Goal: Transaction & Acquisition: Download file/media

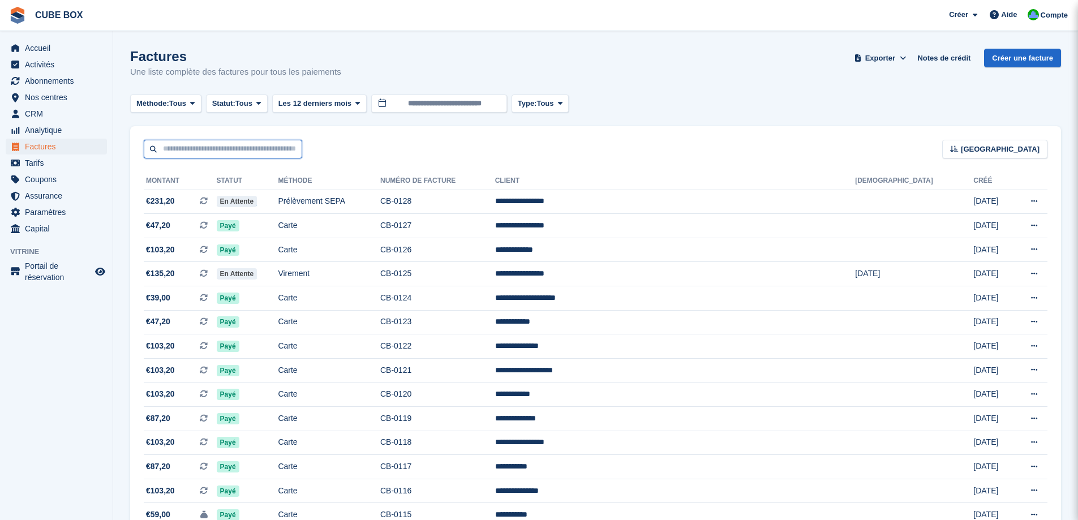
click at [235, 154] on input "text" at bounding box center [223, 149] width 158 height 19
type input "*********"
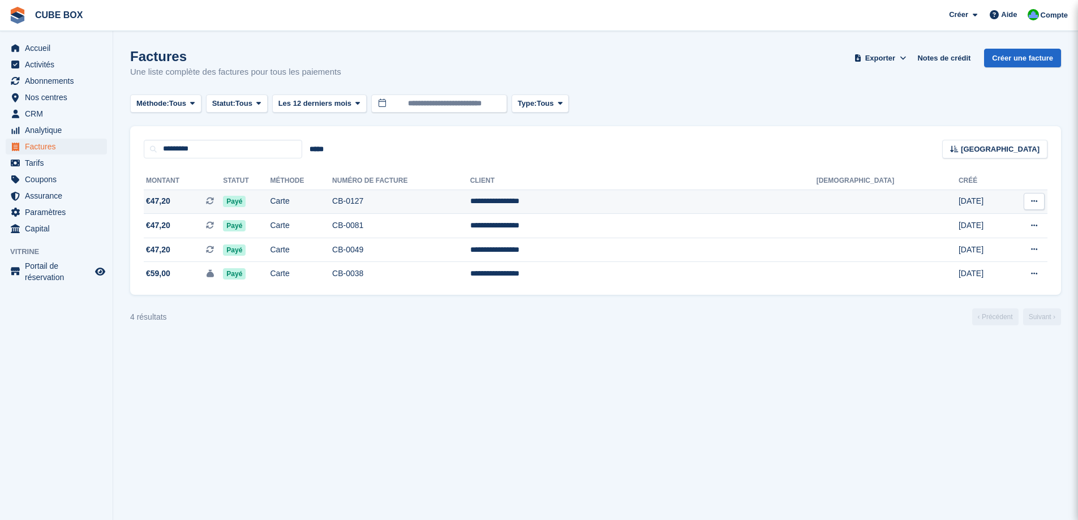
click at [1035, 205] on icon at bounding box center [1034, 200] width 6 height 7
click at [333, 198] on td "Carte" at bounding box center [301, 202] width 62 height 24
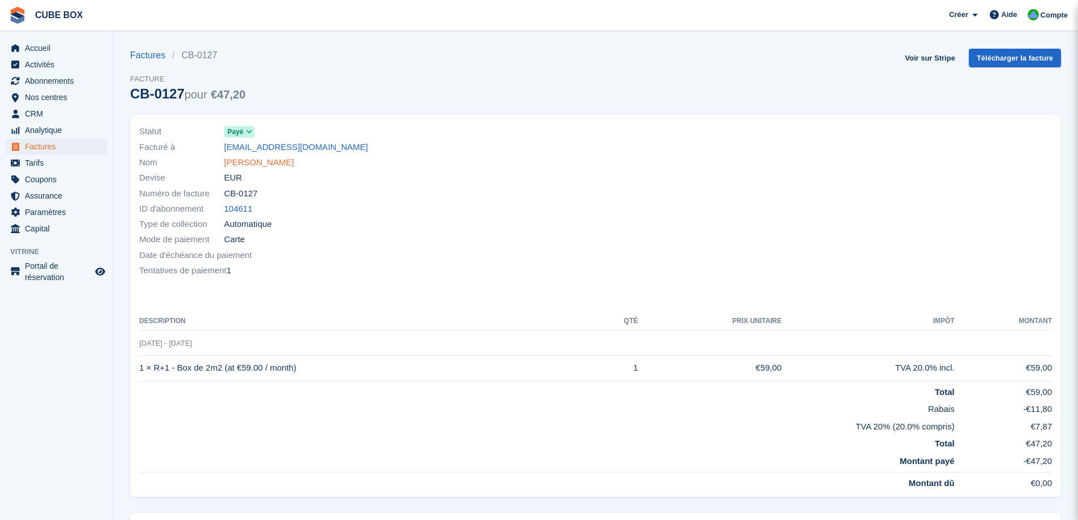
click at [261, 165] on link "[PERSON_NAME]" at bounding box center [259, 162] width 70 height 13
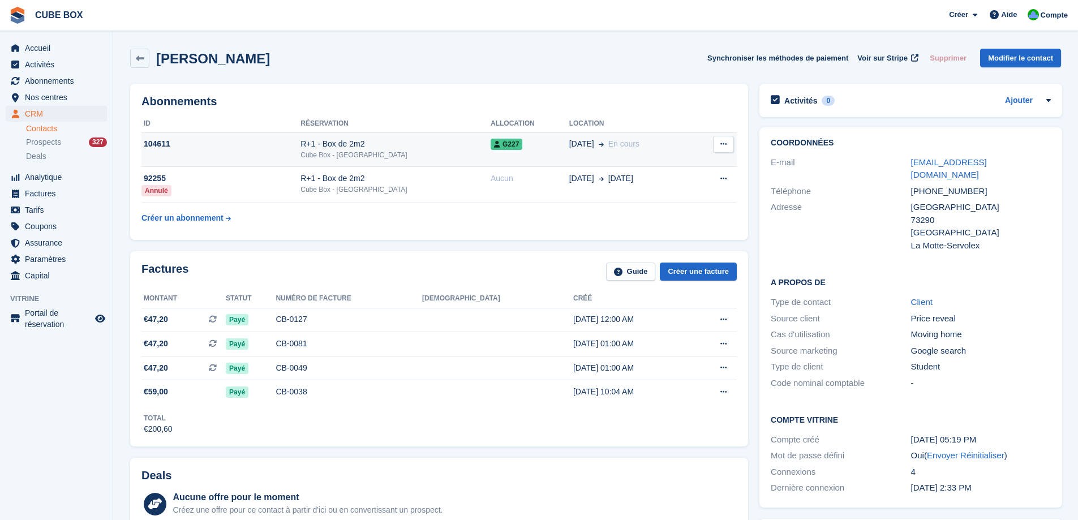
click at [729, 144] on button at bounding box center [723, 144] width 21 height 17
click at [680, 168] on p "Annuler l'abonnement" at bounding box center [679, 166] width 98 height 15
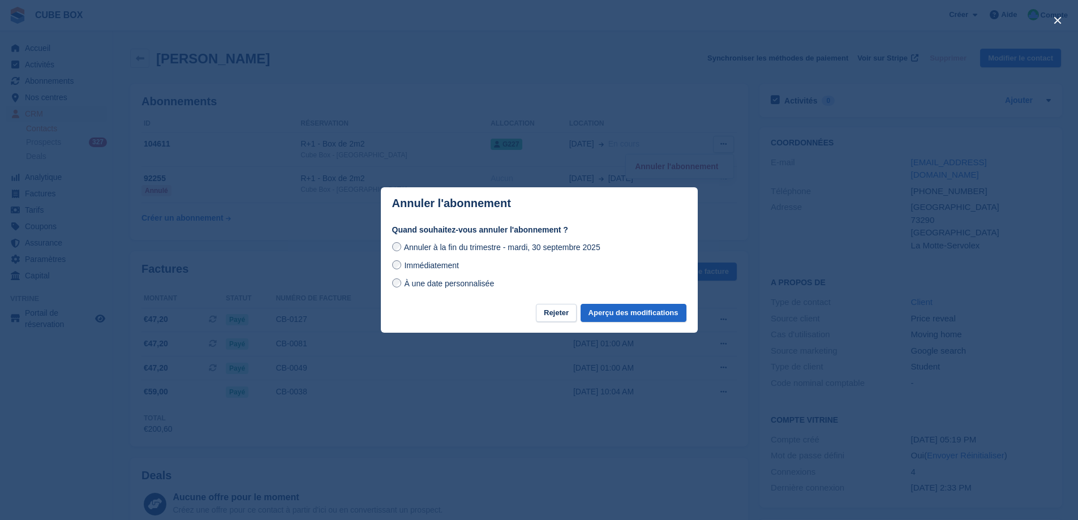
click at [478, 283] on span "À une date personnalisée" at bounding box center [449, 283] width 90 height 9
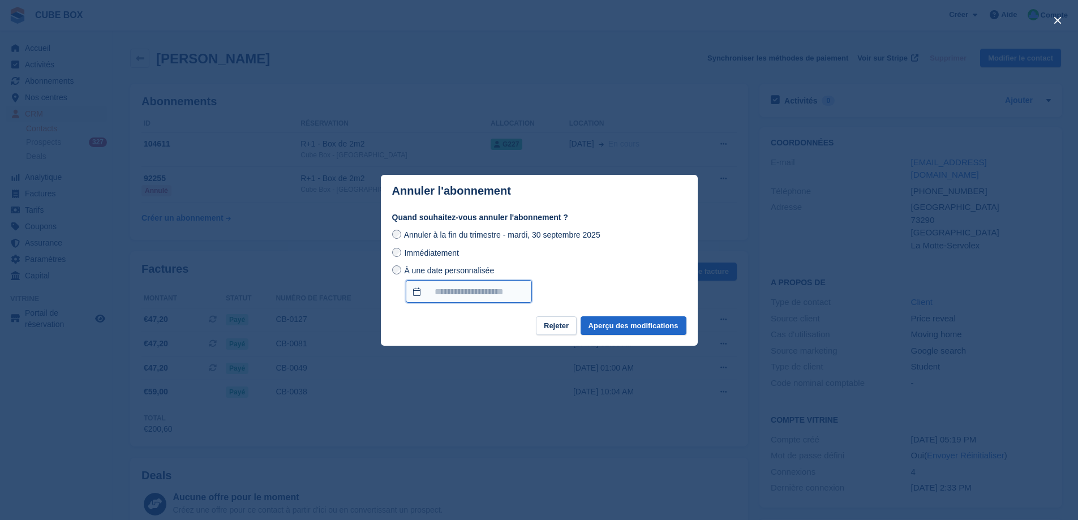
click at [445, 292] on input "À une date personnalisée" at bounding box center [469, 291] width 126 height 23
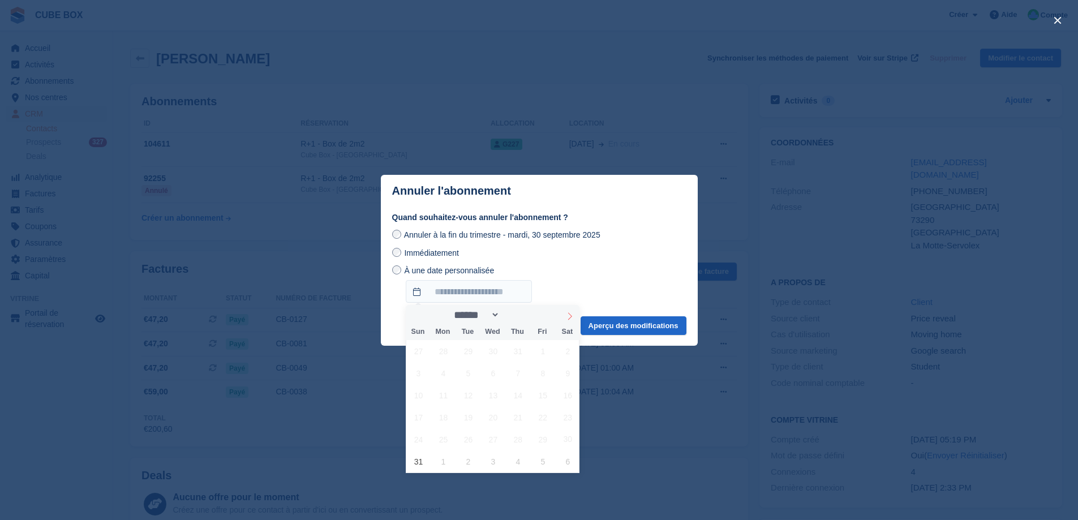
click at [570, 320] on span at bounding box center [569, 314] width 19 height 19
select select "*"
click at [420, 393] on span "14" at bounding box center [418, 395] width 22 height 22
type input "**********"
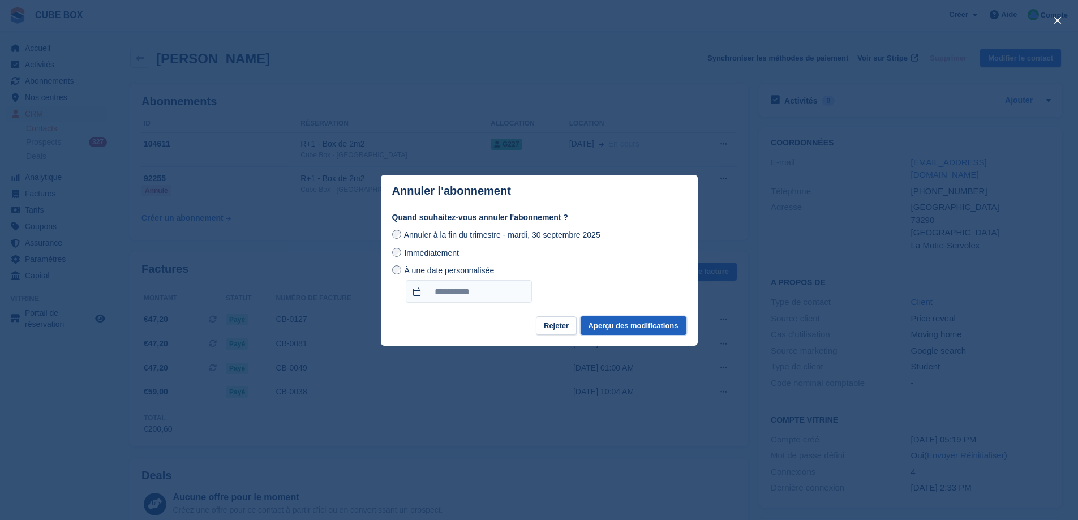
click at [614, 327] on button "Aperçu des modifications" at bounding box center [634, 325] width 106 height 19
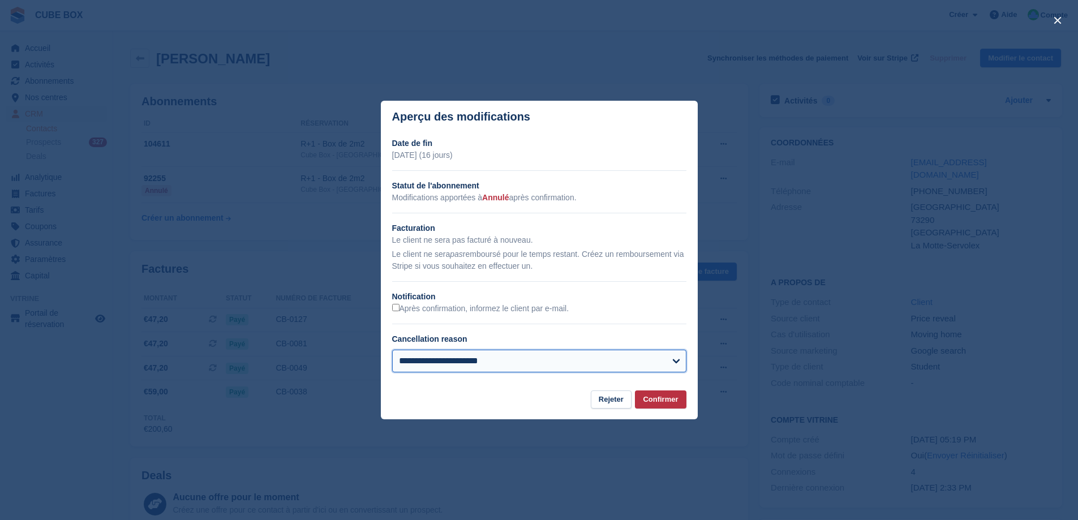
click at [519, 356] on select "**********" at bounding box center [539, 361] width 294 height 23
select select "**********"
click at [392, 350] on select "**********" at bounding box center [539, 361] width 294 height 23
click at [655, 401] on button "Confirmer" at bounding box center [660, 399] width 51 height 19
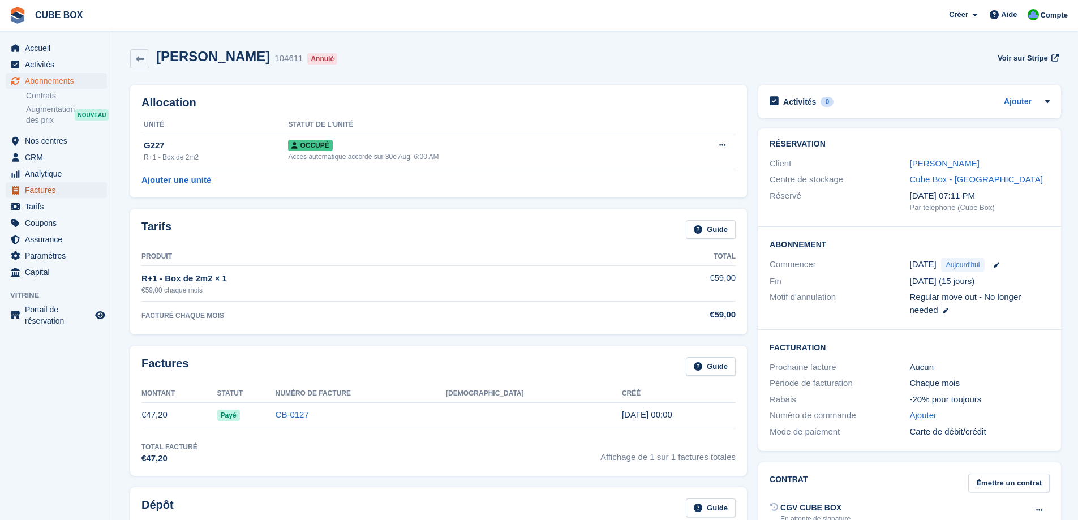
click at [41, 192] on span "Factures" at bounding box center [59, 190] width 68 height 16
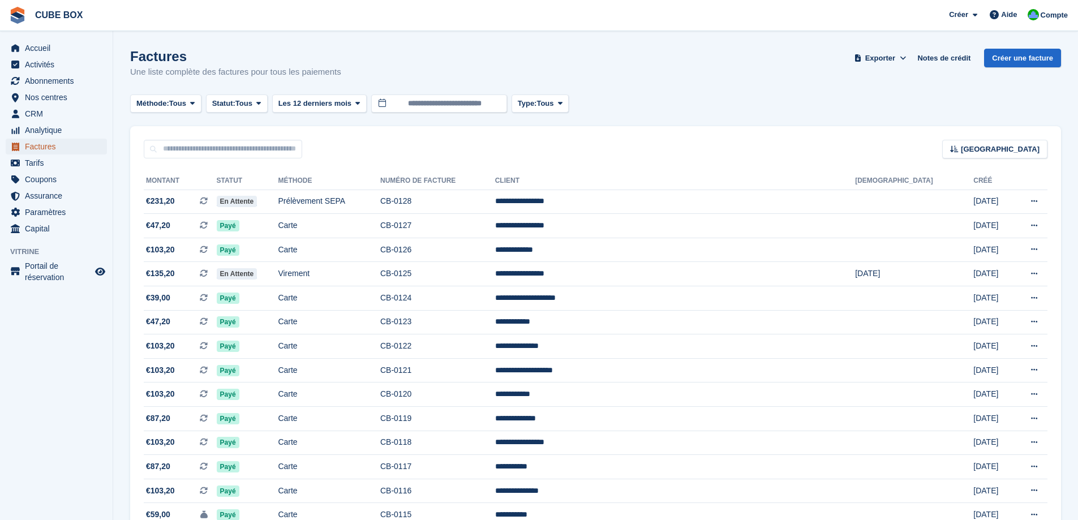
click at [42, 147] on span "Factures" at bounding box center [59, 147] width 68 height 16
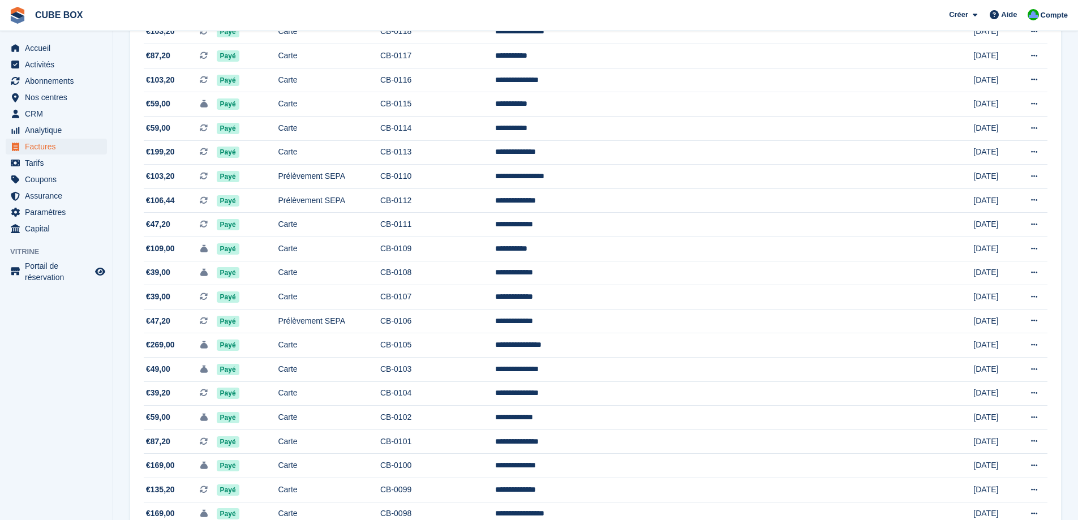
scroll to position [509, 0]
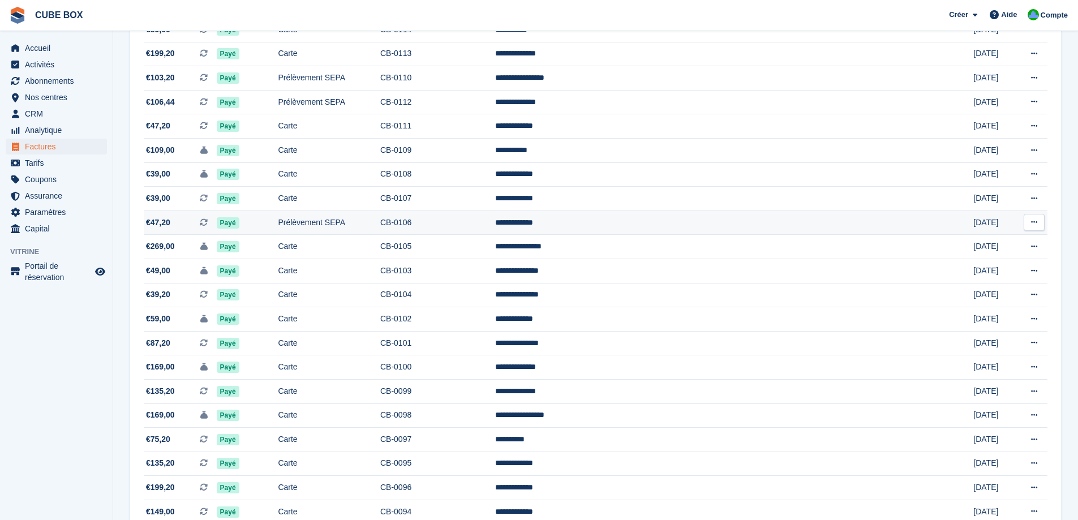
click at [1025, 220] on button at bounding box center [1034, 222] width 21 height 17
click at [982, 238] on p "Télécharger le PDF" at bounding box center [990, 244] width 98 height 15
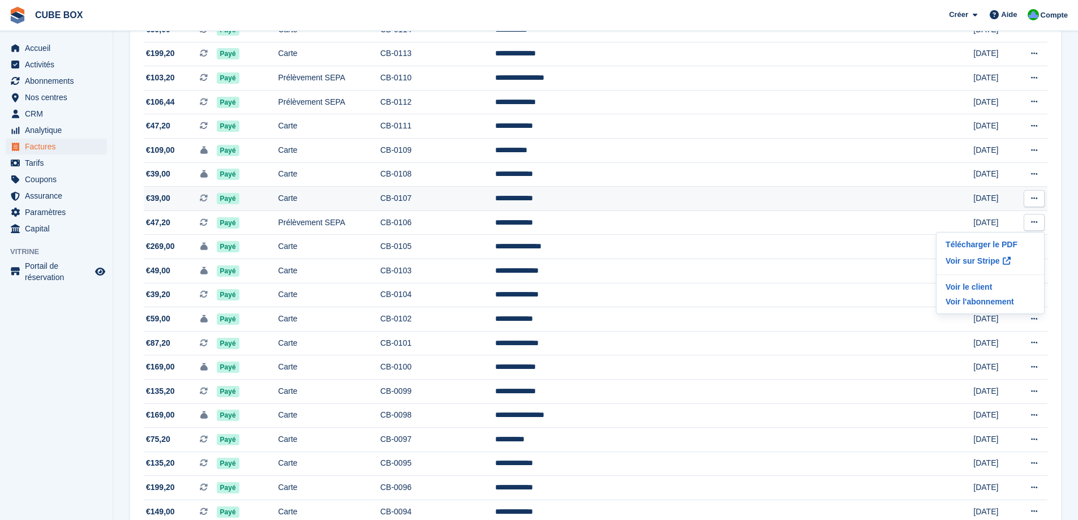
click at [1041, 199] on button at bounding box center [1034, 198] width 21 height 17
click at [982, 221] on p "Télécharger le PDF" at bounding box center [990, 220] width 98 height 15
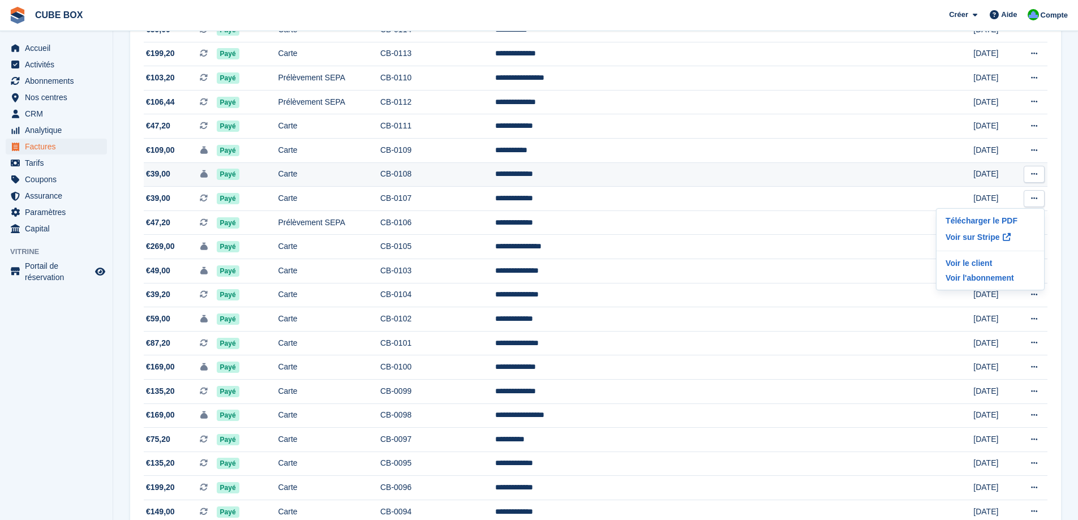
click at [1031, 174] on icon at bounding box center [1034, 173] width 6 height 7
click at [985, 199] on p "Télécharger le PDF" at bounding box center [990, 196] width 98 height 15
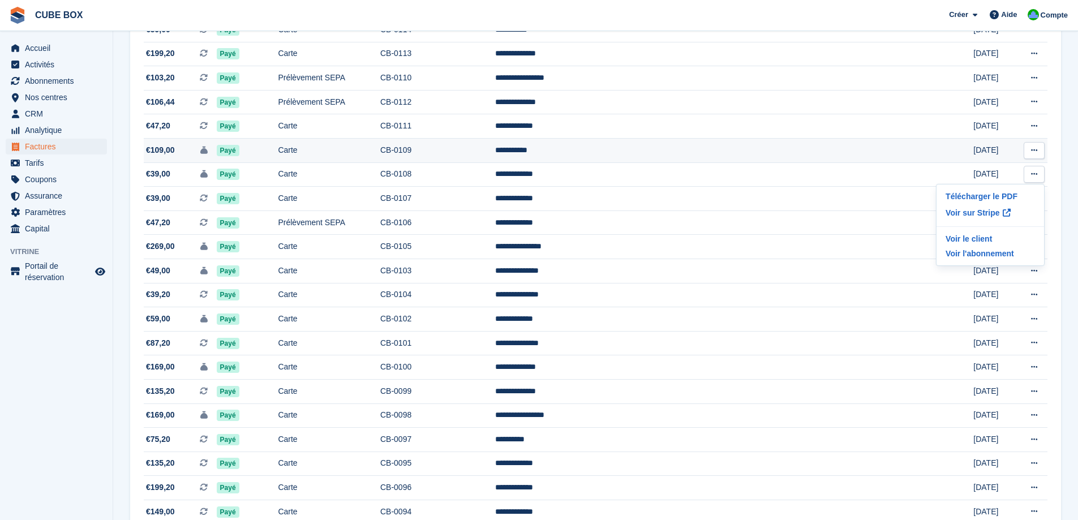
click at [1037, 148] on icon at bounding box center [1034, 150] width 6 height 7
click at [981, 172] on p "Télécharger le PDF" at bounding box center [990, 172] width 98 height 15
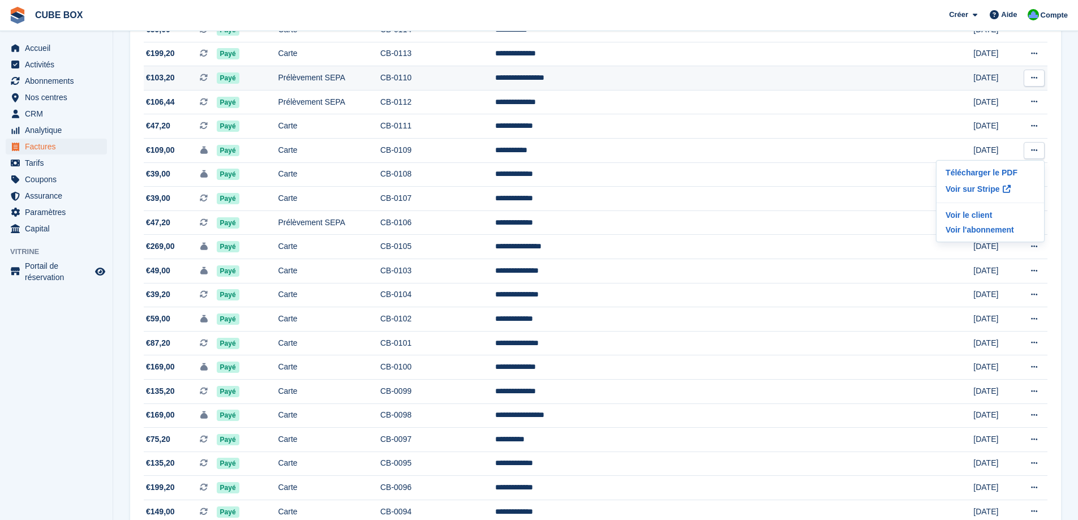
click at [1029, 80] on button at bounding box center [1034, 78] width 21 height 17
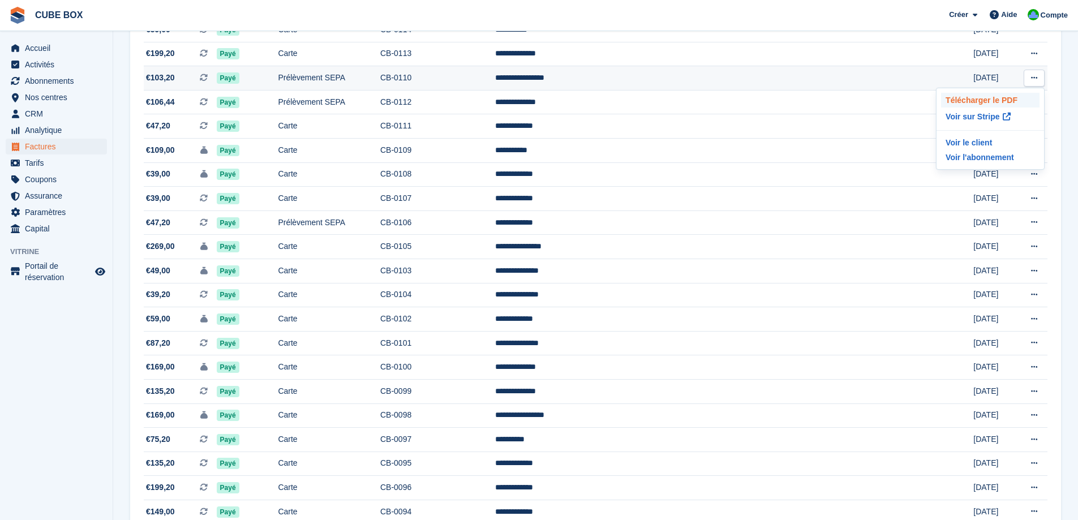
click at [994, 101] on p "Télécharger le PDF" at bounding box center [990, 100] width 98 height 15
click at [1064, 111] on section "Factures Une liste complète des factures pour tous les paiements Exporter Expor…" at bounding box center [595, 216] width 965 height 1451
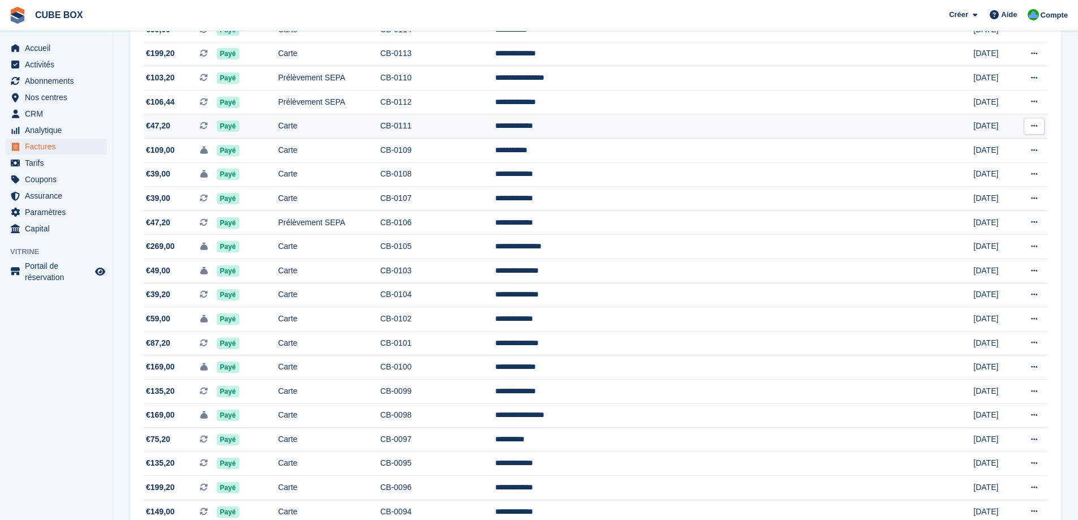
click at [1035, 125] on icon at bounding box center [1034, 125] width 6 height 7
click at [988, 147] on p "Télécharger le PDF" at bounding box center [990, 148] width 98 height 15
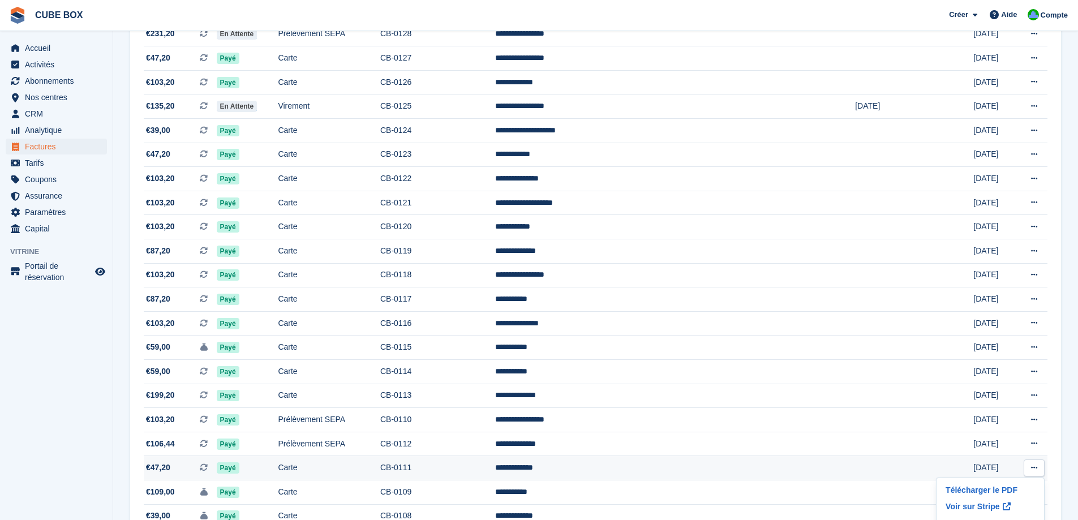
scroll to position [224, 0]
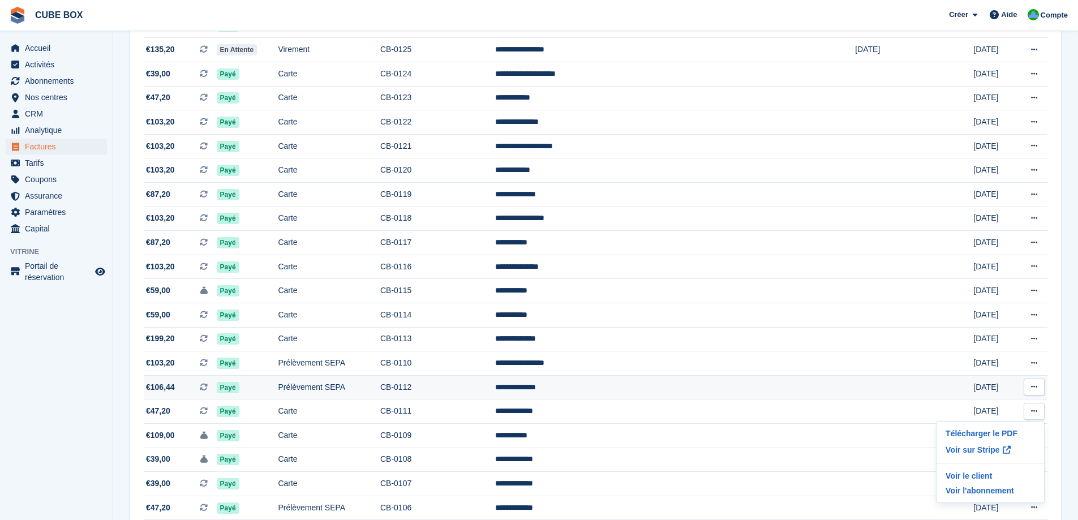
click at [1035, 384] on icon at bounding box center [1034, 386] width 6 height 7
click at [977, 409] on p "Télécharger le PDF" at bounding box center [990, 409] width 98 height 15
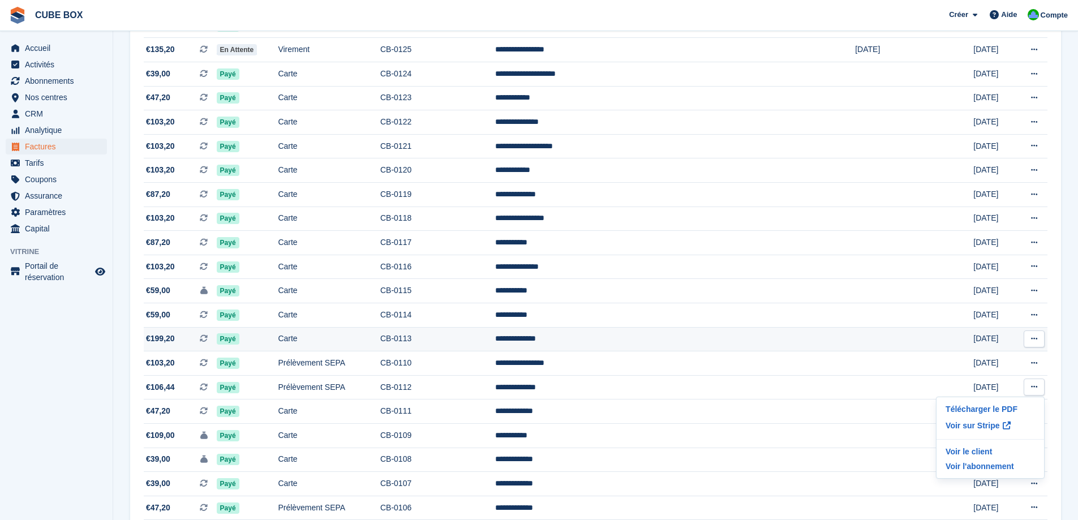
click at [1034, 336] on icon at bounding box center [1034, 338] width 6 height 7
click at [999, 354] on p "Télécharger le PDF" at bounding box center [990, 361] width 98 height 15
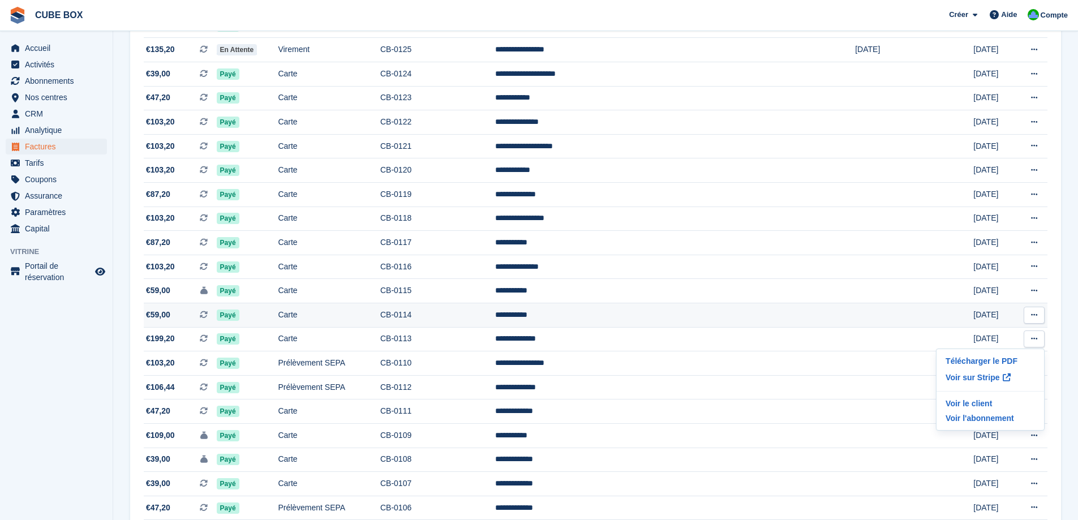
click at [1026, 314] on button at bounding box center [1034, 315] width 21 height 17
click at [994, 334] on p "Télécharger le PDF" at bounding box center [990, 337] width 98 height 15
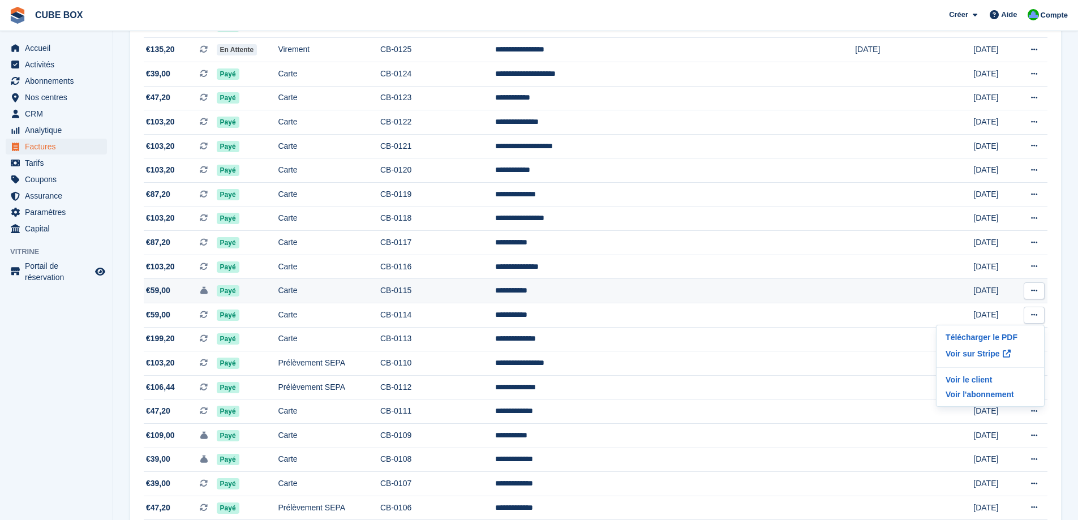
click at [1037, 291] on icon at bounding box center [1034, 290] width 6 height 7
click at [986, 315] on p "Télécharger le PDF" at bounding box center [990, 313] width 98 height 15
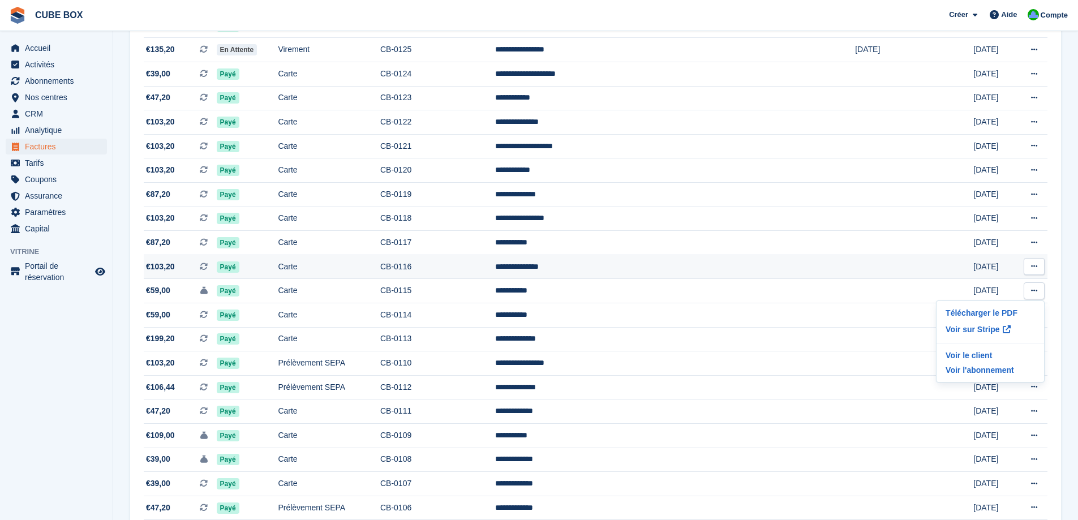
click at [1035, 268] on icon at bounding box center [1034, 266] width 6 height 7
click at [1043, 269] on button at bounding box center [1034, 266] width 21 height 17
click at [991, 287] on p "Télécharger le PDF" at bounding box center [990, 288] width 98 height 15
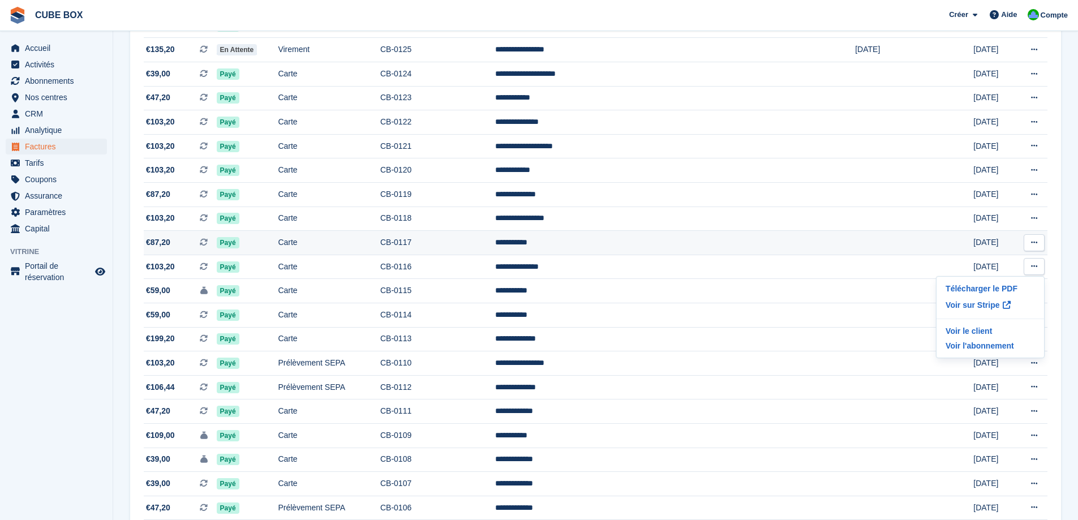
click at [1031, 245] on icon at bounding box center [1034, 242] width 6 height 7
click at [981, 263] on p "Télécharger le PDF" at bounding box center [990, 264] width 98 height 15
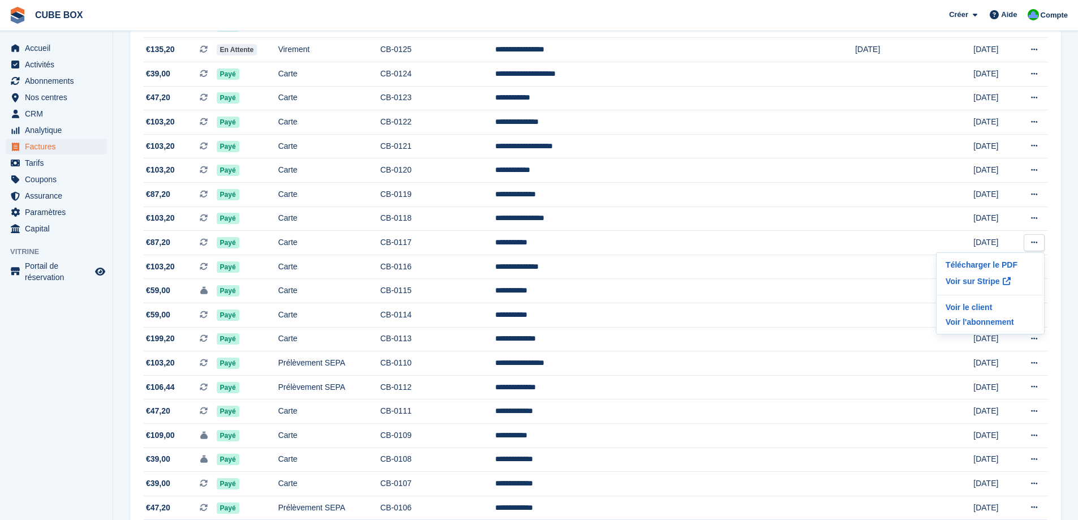
click at [1074, 208] on section "Factures Une liste complète des factures pour tous les paiements Exporter Expor…" at bounding box center [595, 501] width 965 height 1451
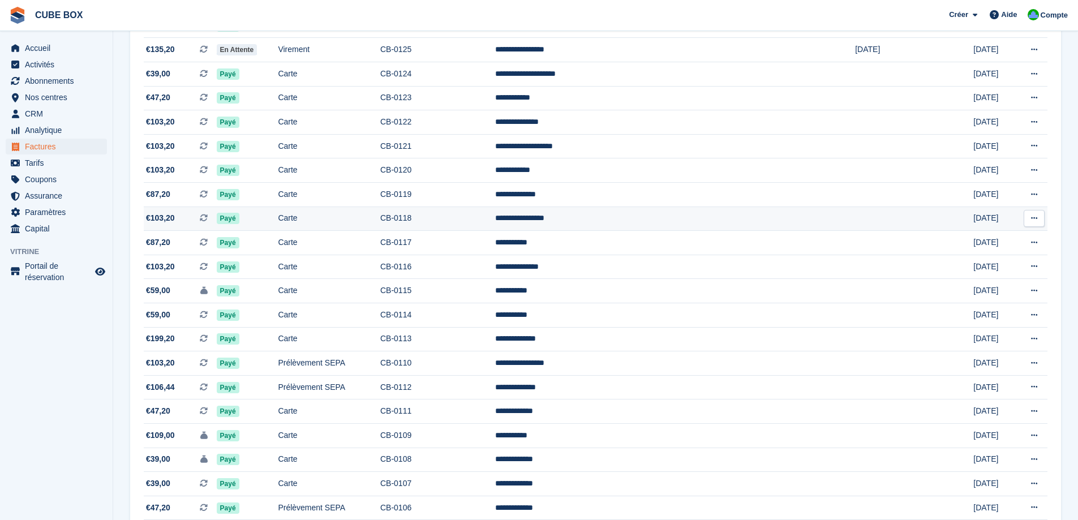
click at [1032, 214] on icon at bounding box center [1034, 217] width 6 height 7
click at [994, 240] on p "Télécharger le PDF" at bounding box center [990, 240] width 98 height 15
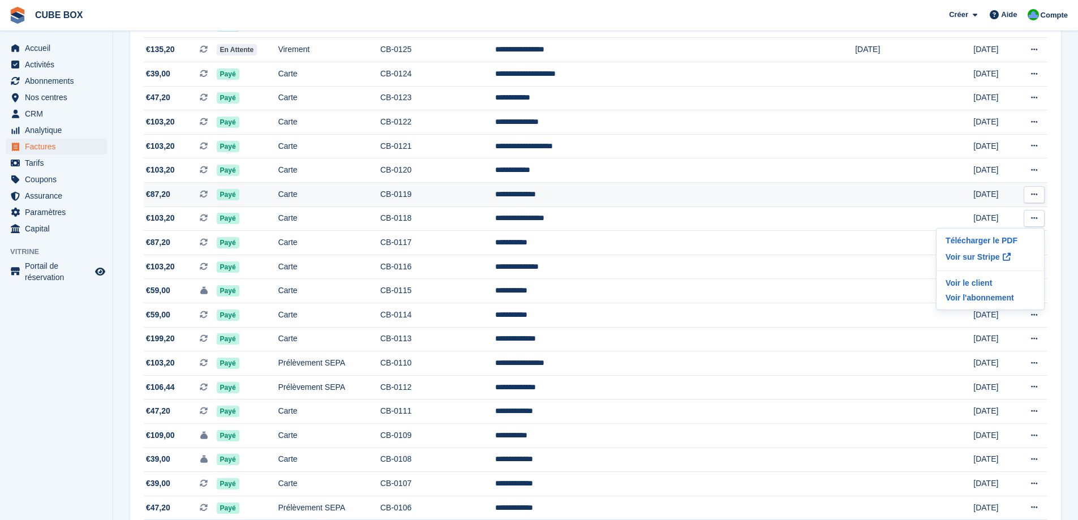
click at [1035, 194] on icon at bounding box center [1034, 194] width 6 height 7
click at [983, 215] on p "Télécharger le PDF" at bounding box center [990, 216] width 98 height 15
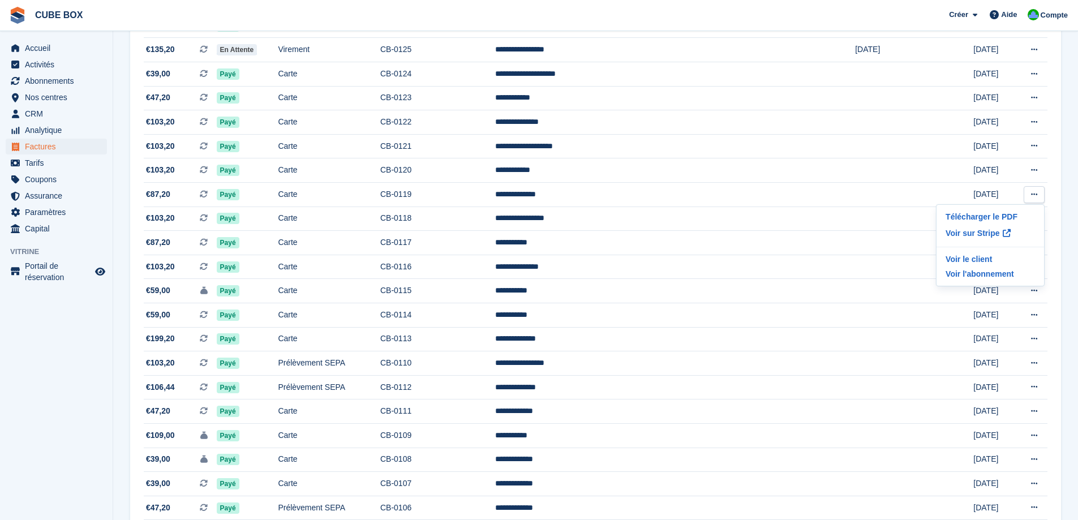
click at [1038, 175] on button at bounding box center [1034, 170] width 21 height 17
click at [1002, 189] on p "Télécharger le PDF" at bounding box center [990, 192] width 98 height 15
click at [1027, 147] on button at bounding box center [1034, 145] width 21 height 17
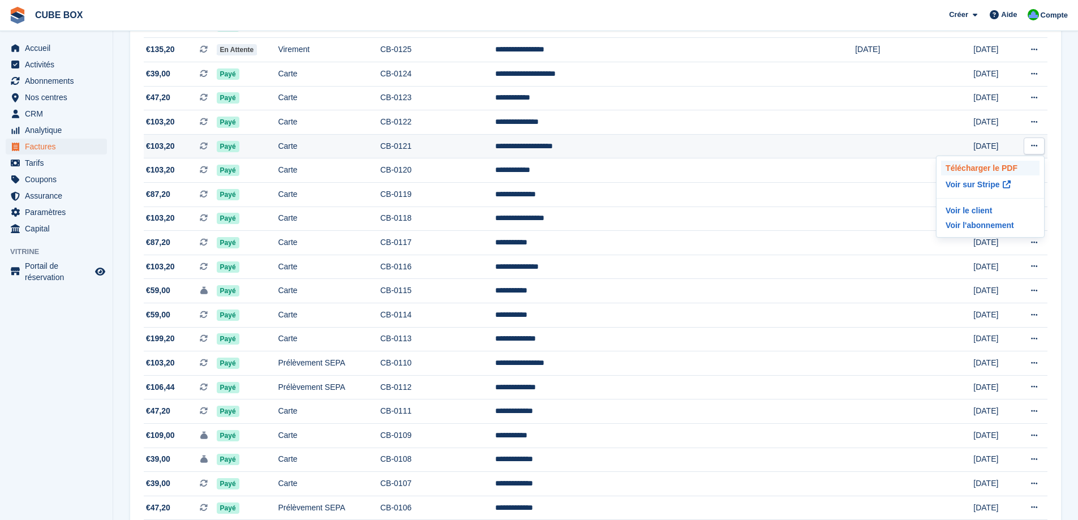
click at [990, 170] on p "Télécharger le PDF" at bounding box center [990, 168] width 98 height 15
click at [1071, 111] on section "Factures Une liste complète des factures pour tous les paiements Exporter Expor…" at bounding box center [595, 501] width 965 height 1451
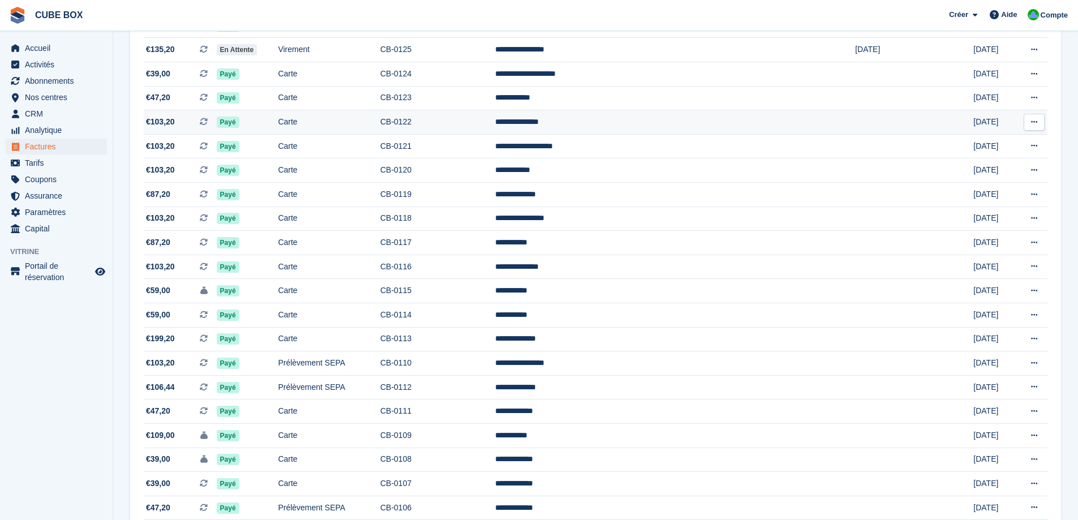
click at [1031, 120] on icon at bounding box center [1034, 121] width 6 height 7
click at [990, 146] on p "Télécharger le PDF" at bounding box center [990, 144] width 98 height 15
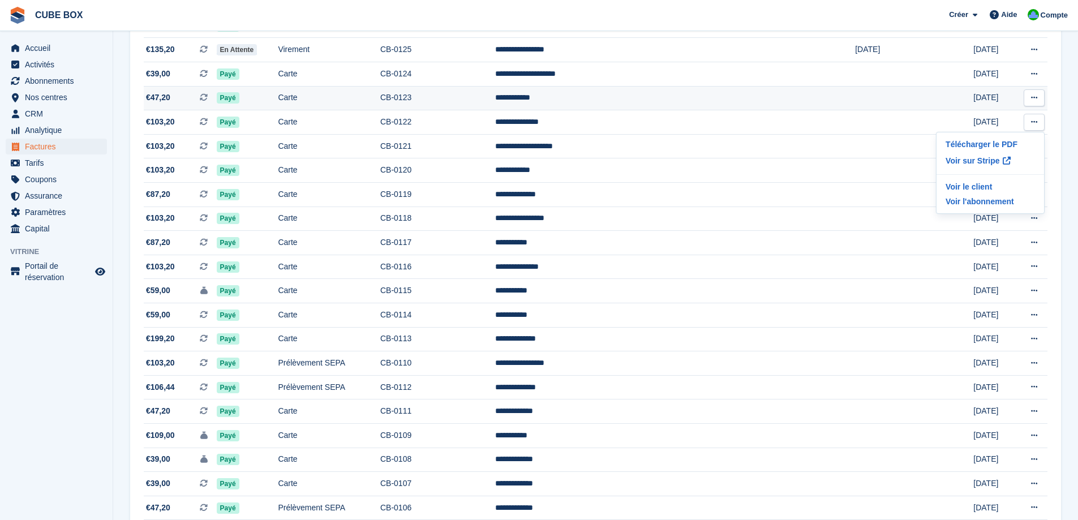
click at [1040, 97] on button at bounding box center [1034, 97] width 21 height 17
click at [1013, 116] on p "Télécharger le PDF" at bounding box center [990, 120] width 98 height 15
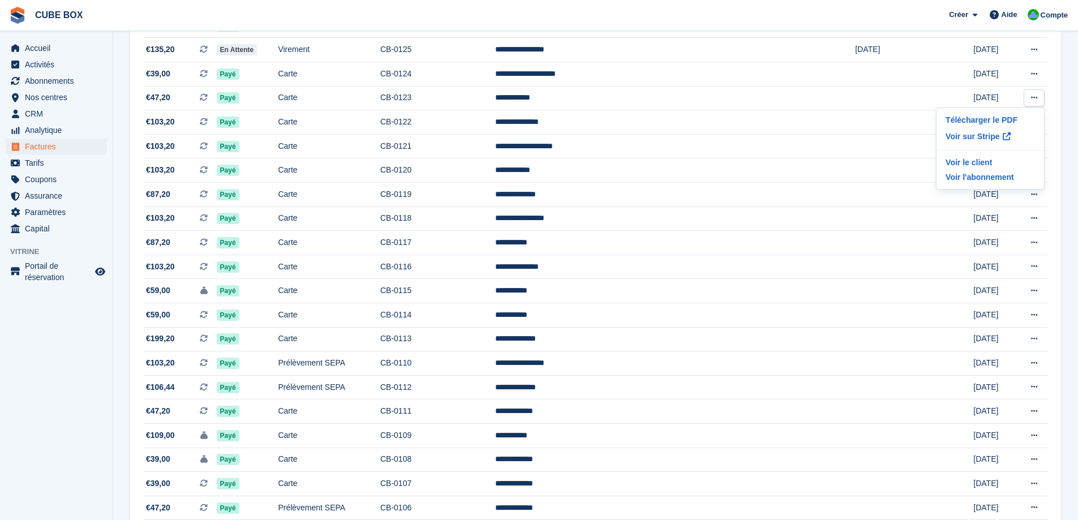
click at [1067, 74] on section "Factures Une liste complète des factures pour tous les paiements Exporter Expor…" at bounding box center [595, 501] width 965 height 1451
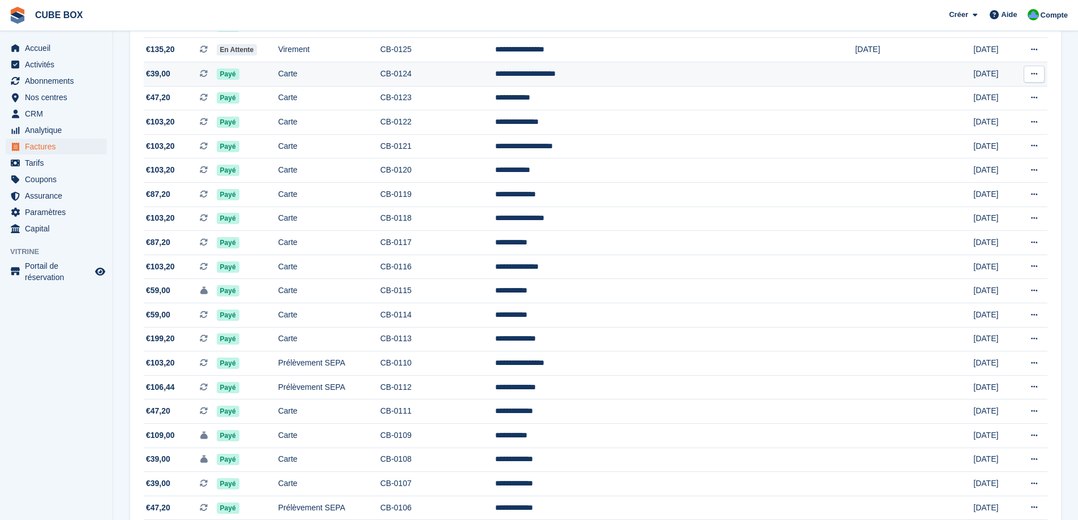
click at [1038, 75] on button at bounding box center [1034, 74] width 21 height 17
click at [985, 92] on p "Télécharger le PDF" at bounding box center [990, 96] width 98 height 15
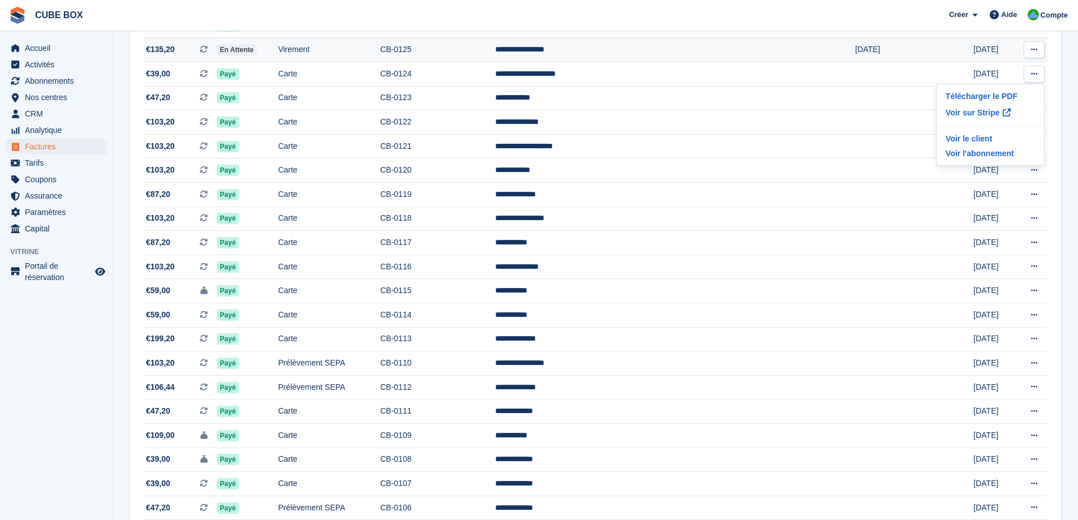
click at [1038, 50] on button at bounding box center [1034, 49] width 21 height 17
click at [1036, 48] on icon at bounding box center [1034, 49] width 6 height 7
click at [971, 68] on p "Télécharger le PDF" at bounding box center [990, 72] width 98 height 15
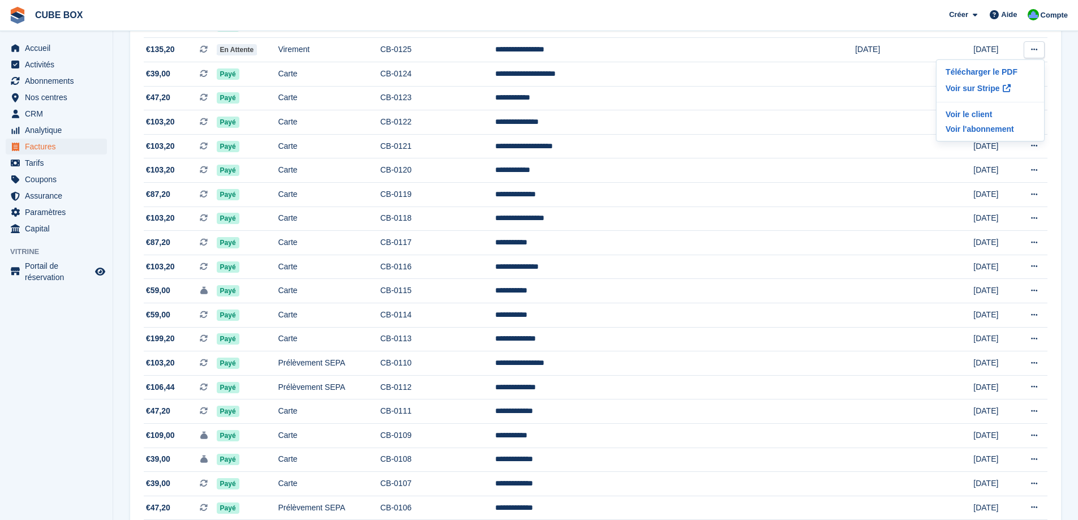
click at [1069, 76] on section "Factures Une liste complète des factures pour tous les paiements Exporter Expor…" at bounding box center [595, 501] width 965 height 1451
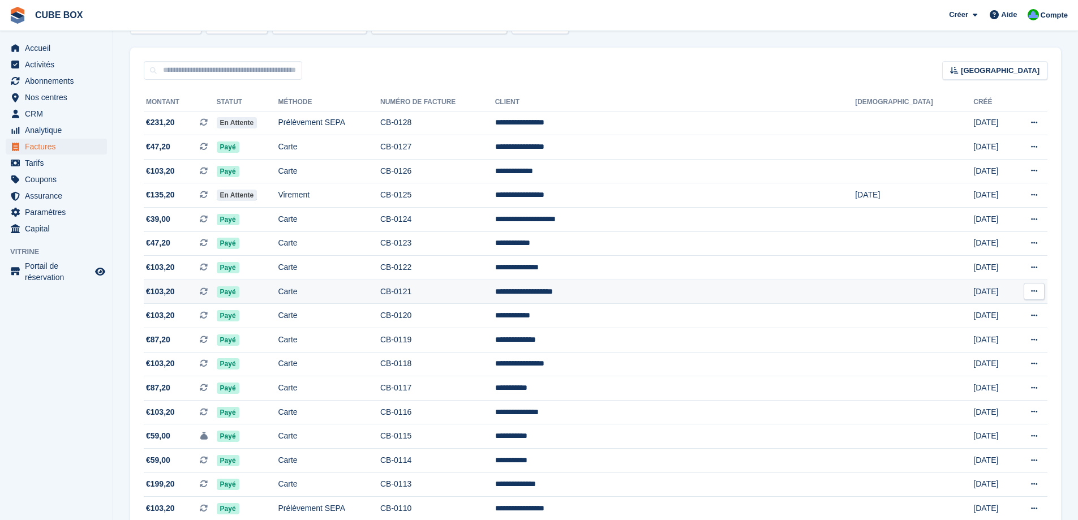
scroll to position [54, 0]
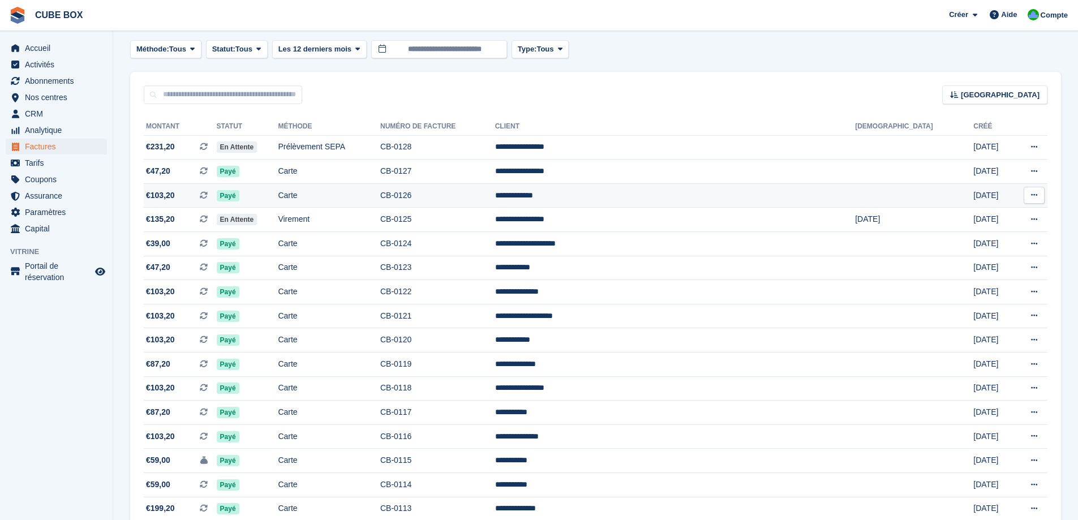
click at [1034, 194] on icon at bounding box center [1034, 194] width 6 height 7
click at [980, 216] on p "Télécharger le PDF" at bounding box center [990, 217] width 98 height 15
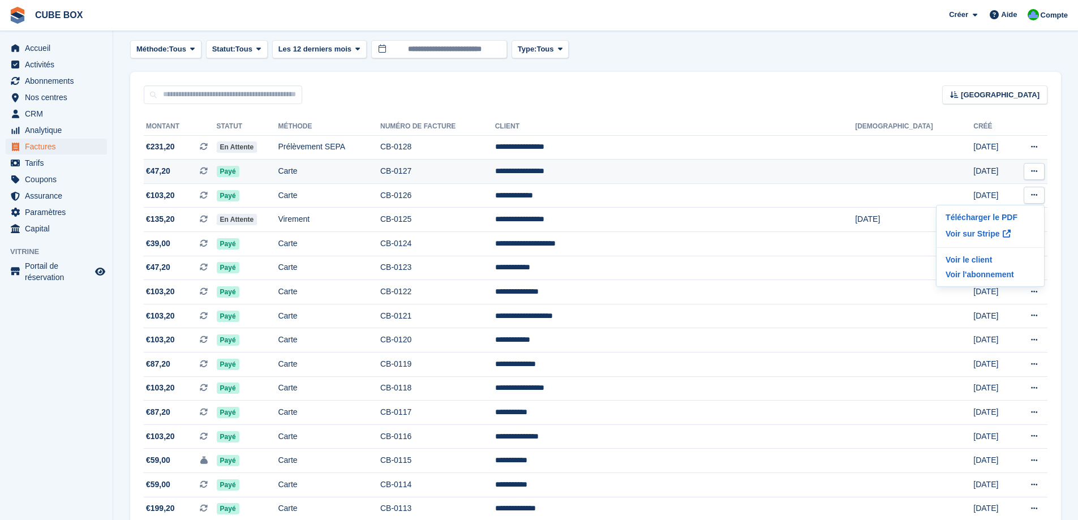
click at [1024, 173] on button at bounding box center [1034, 171] width 21 height 17
click at [997, 194] on p "Télécharger le PDF" at bounding box center [990, 193] width 98 height 15
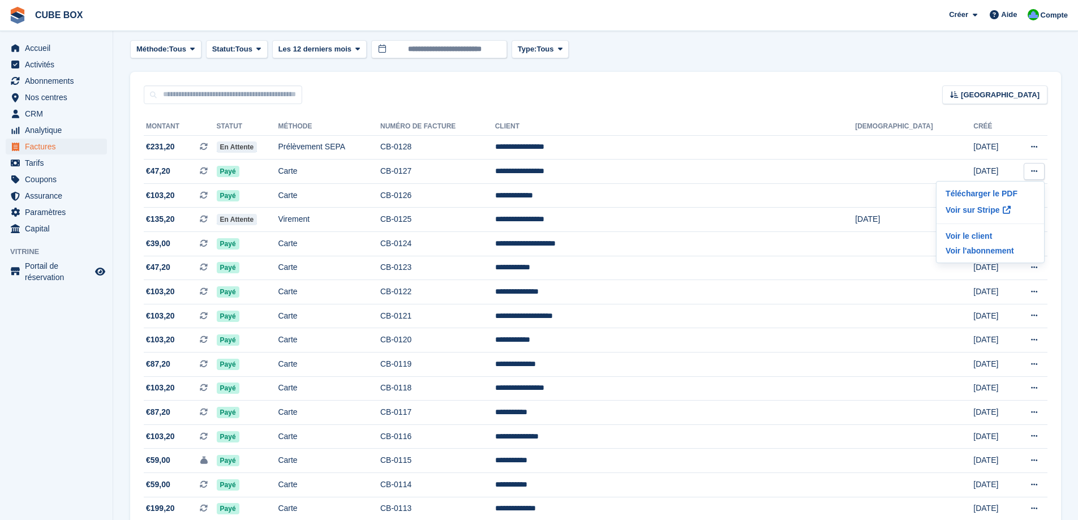
click at [1030, 145] on button at bounding box center [1034, 147] width 21 height 17
click at [995, 166] on p "Télécharger le PDF" at bounding box center [990, 169] width 98 height 15
